Goal: Task Accomplishment & Management: Manage account settings

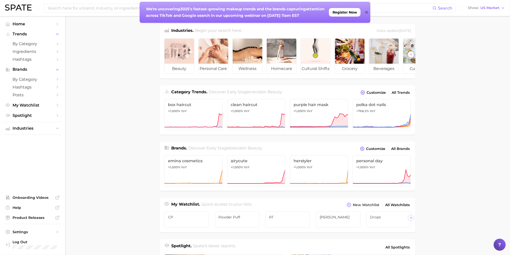
click at [366, 13] on icon at bounding box center [366, 12] width 3 height 3
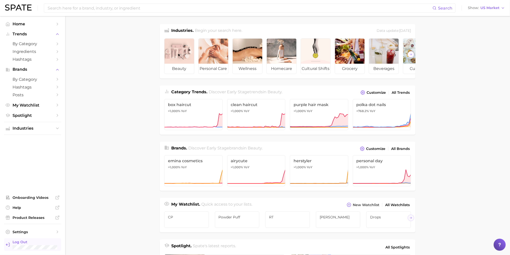
click at [34, 244] on span "Log Out" at bounding box center [43, 242] width 61 height 5
